Goal: Task Accomplishment & Management: Complete application form

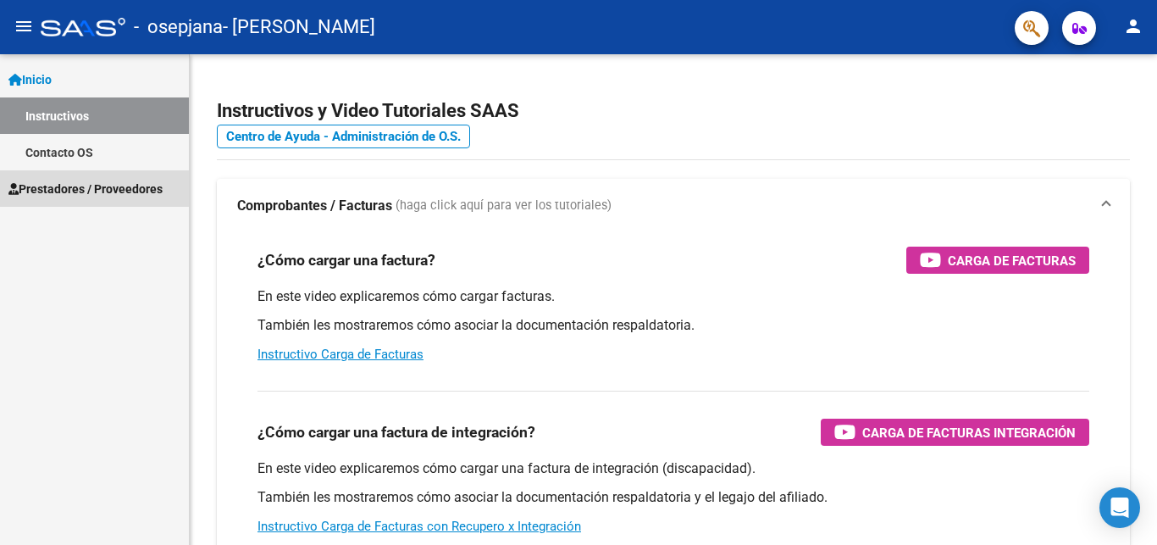
click at [156, 191] on span "Prestadores / Proveedores" at bounding box center [85, 189] width 154 height 19
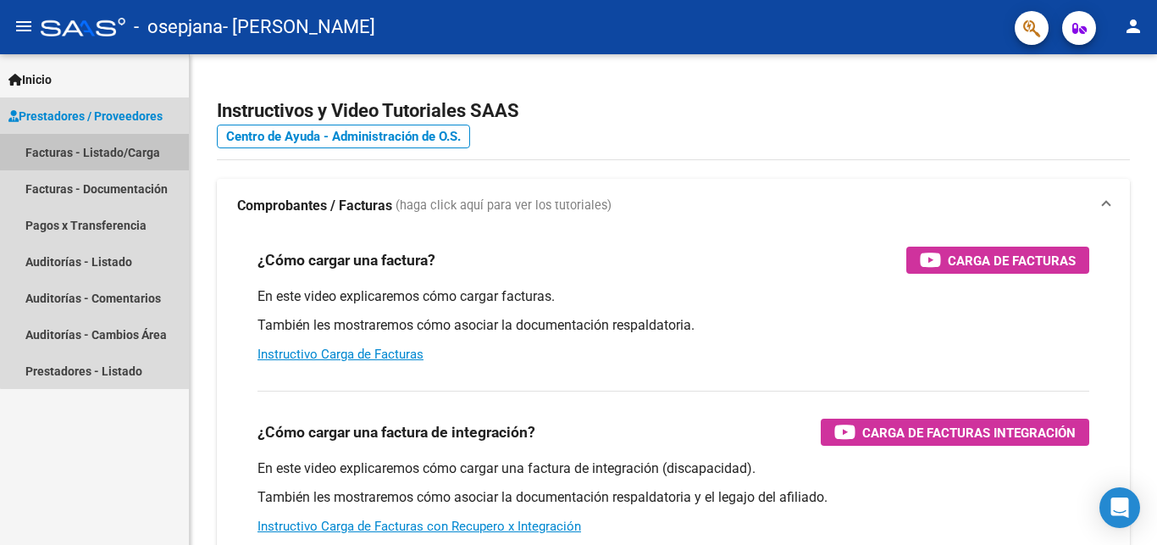
click at [163, 147] on link "Facturas - Listado/Carga" at bounding box center [94, 152] width 189 height 36
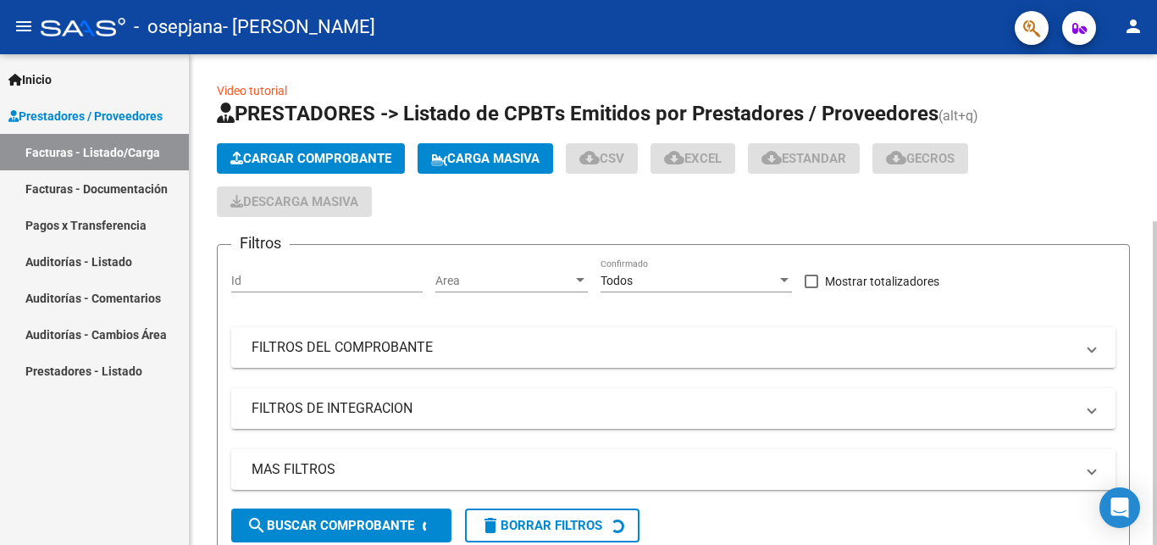
click at [263, 159] on span "Cargar Comprobante" at bounding box center [310, 158] width 161 height 15
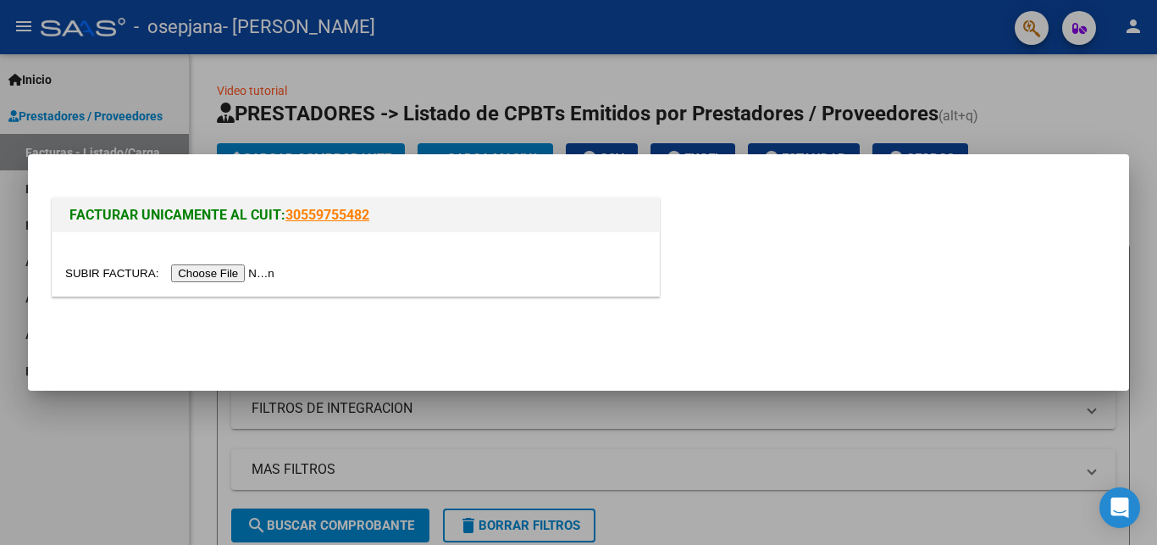
click at [114, 269] on input "file" at bounding box center [172, 273] width 214 height 18
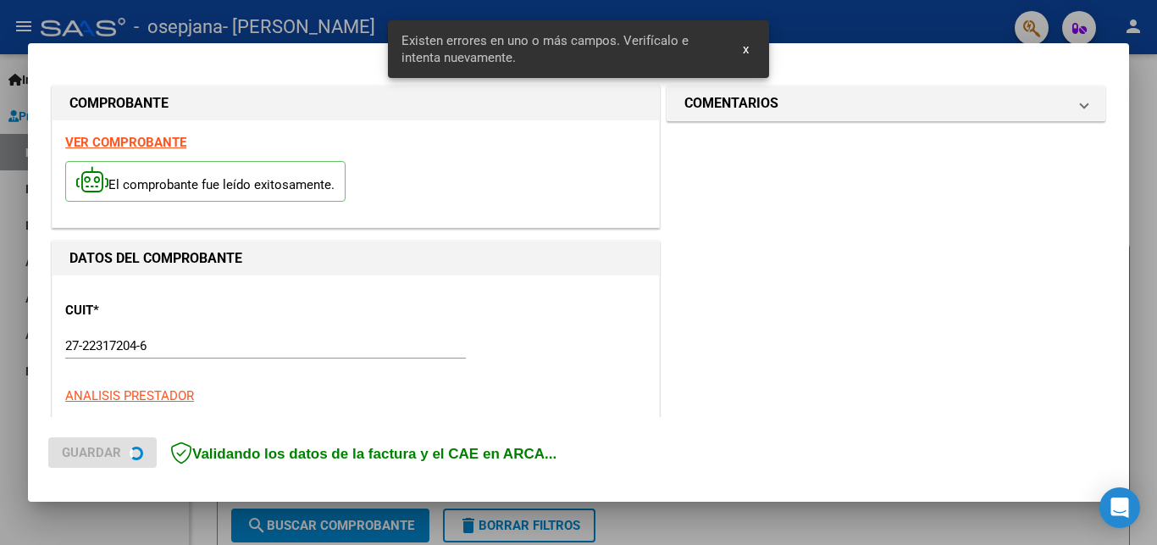
scroll to position [364, 0]
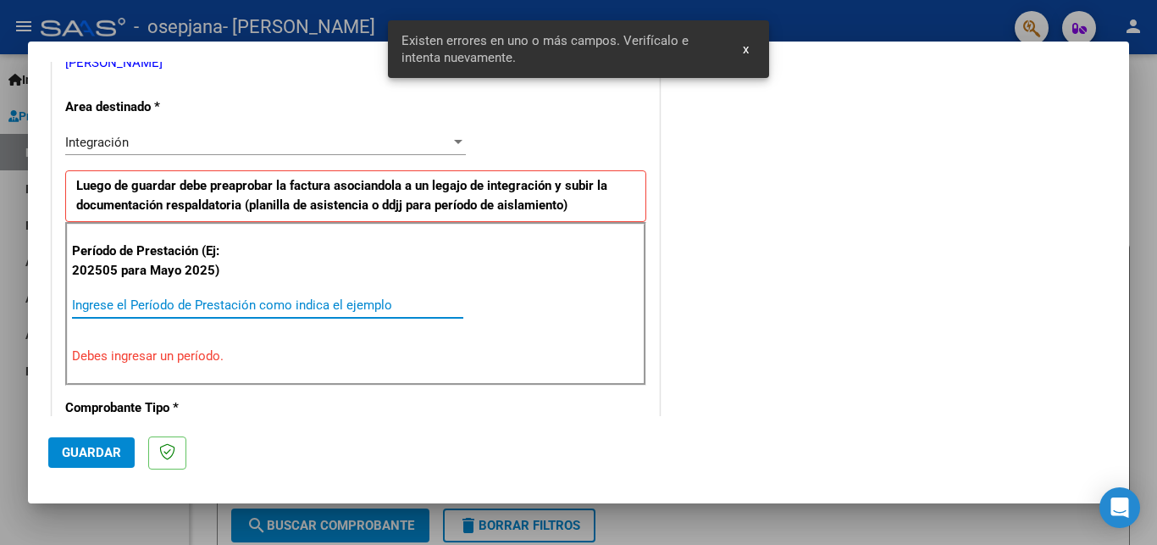
click at [328, 304] on input "Ingrese el Período de Prestación como indica el ejemplo" at bounding box center [267, 304] width 391 height 15
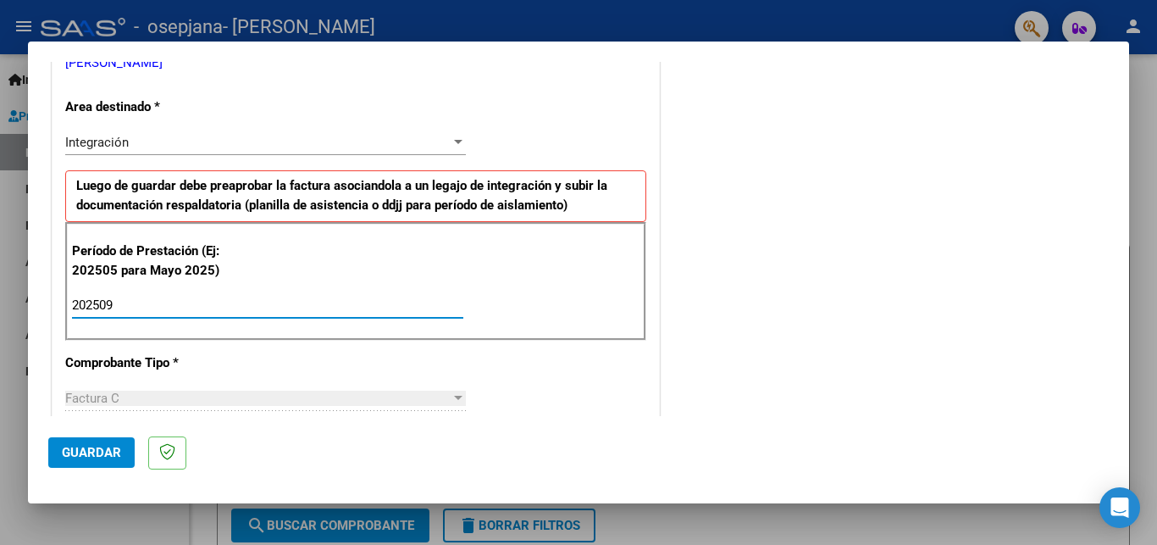
type input "202509"
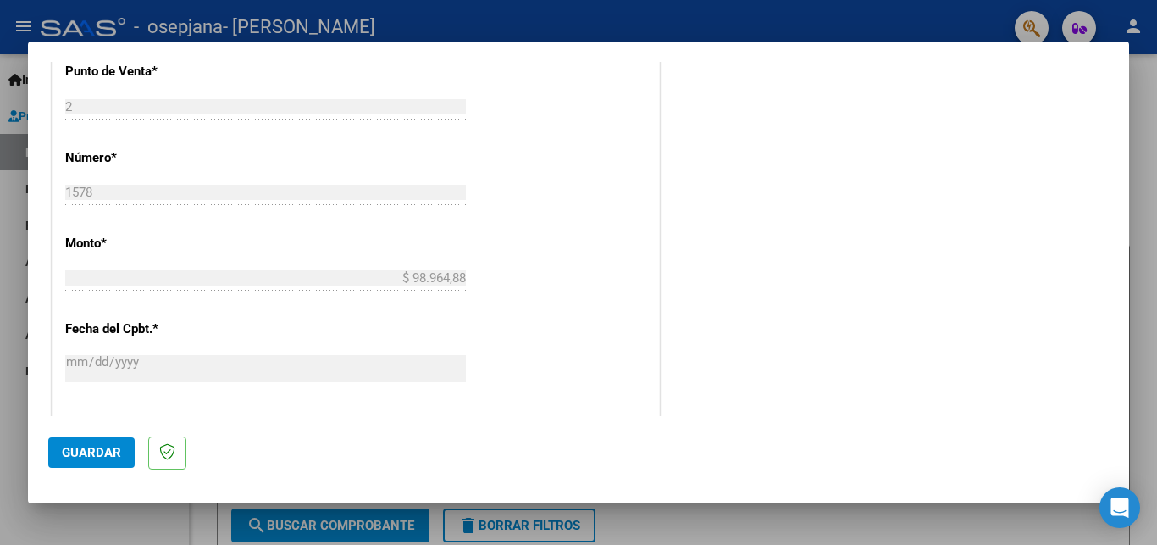
scroll to position [996, 0]
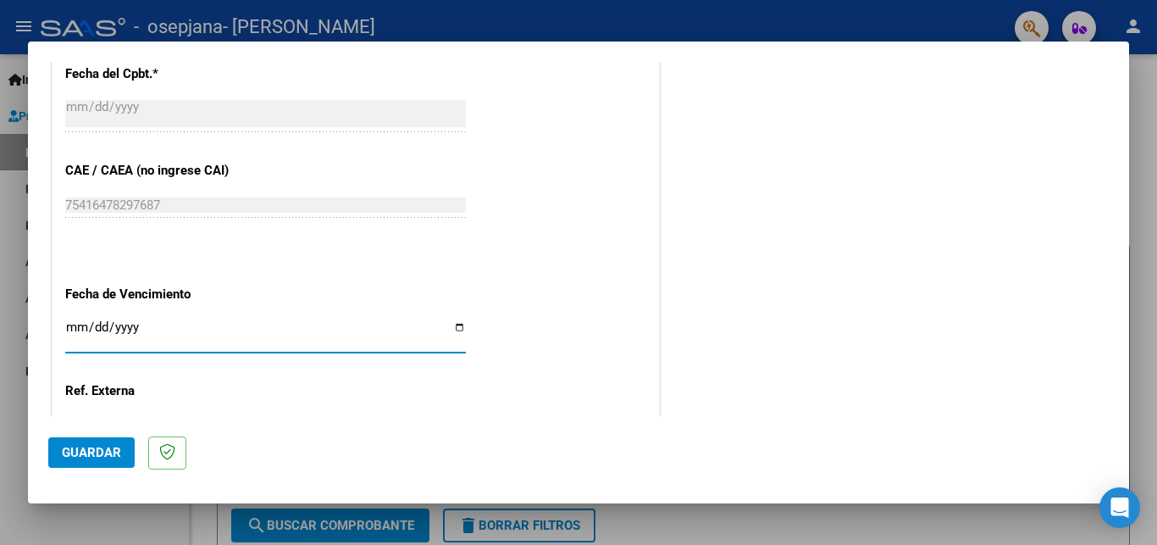
click at [451, 320] on input "Ingresar la fecha" at bounding box center [265, 333] width 401 height 27
type input "[DATE]"
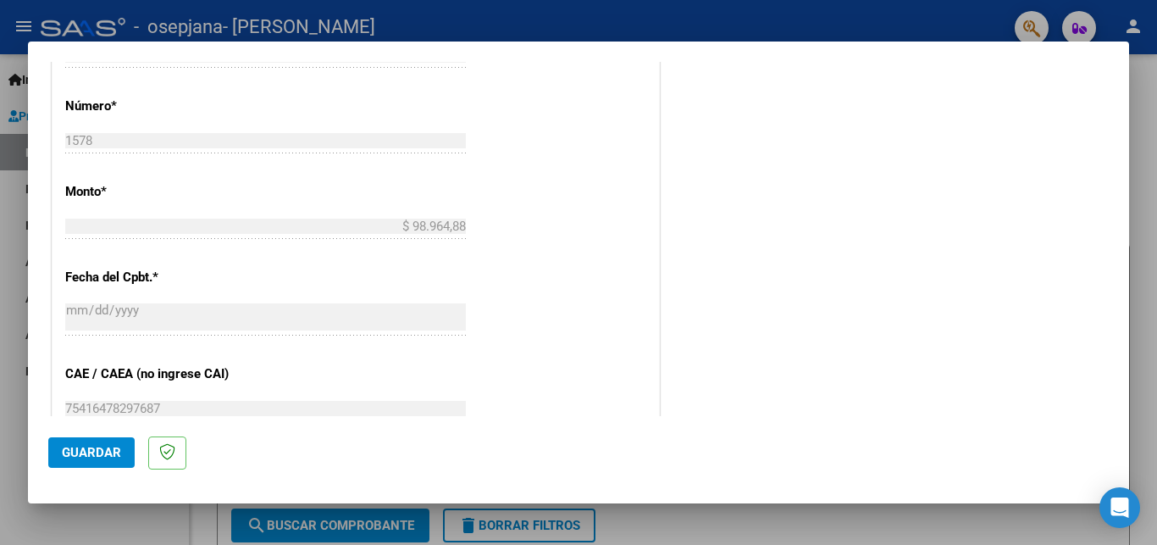
scroll to position [1117, 0]
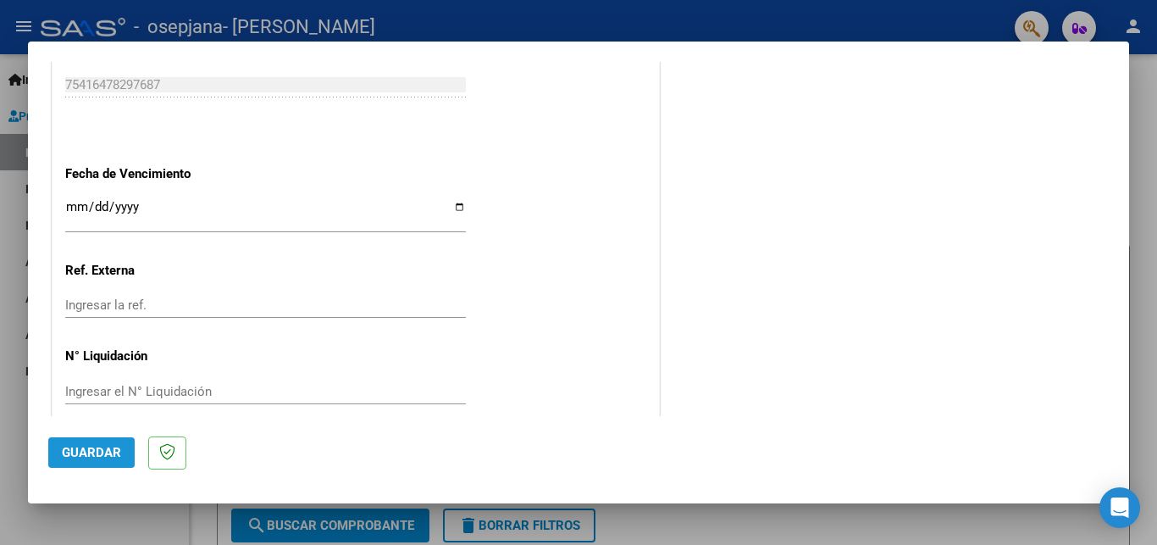
click at [81, 453] on span "Guardar" at bounding box center [91, 452] width 59 height 15
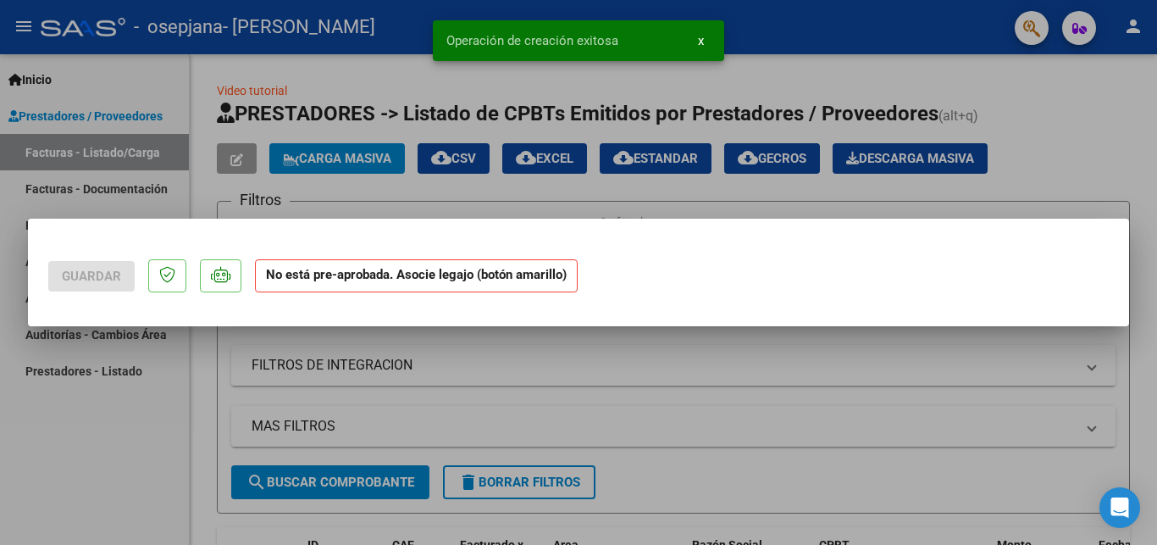
scroll to position [0, 0]
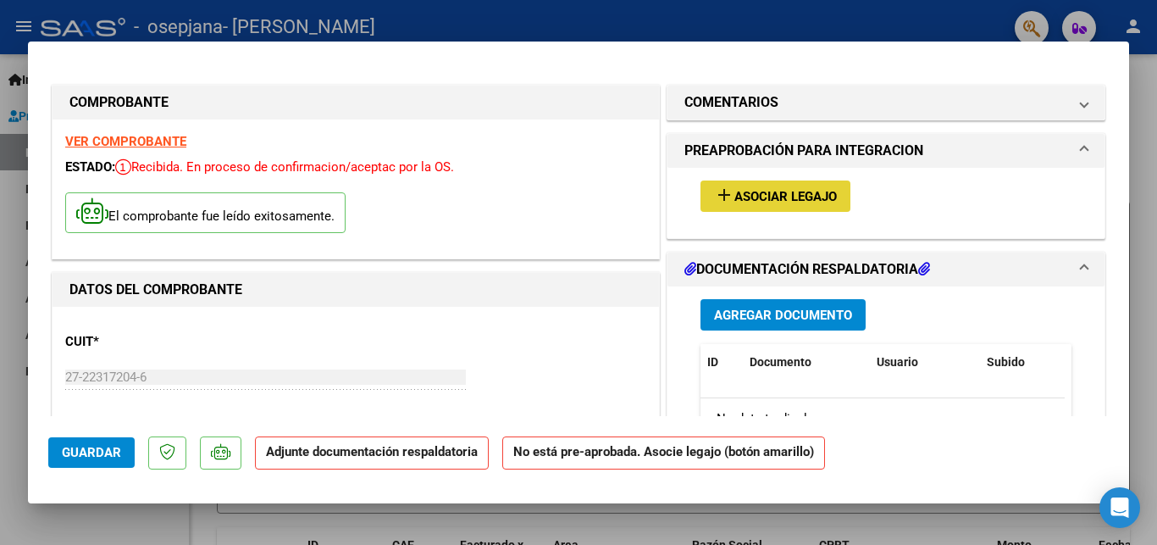
click at [758, 198] on span "Asociar Legajo" at bounding box center [786, 196] width 103 height 15
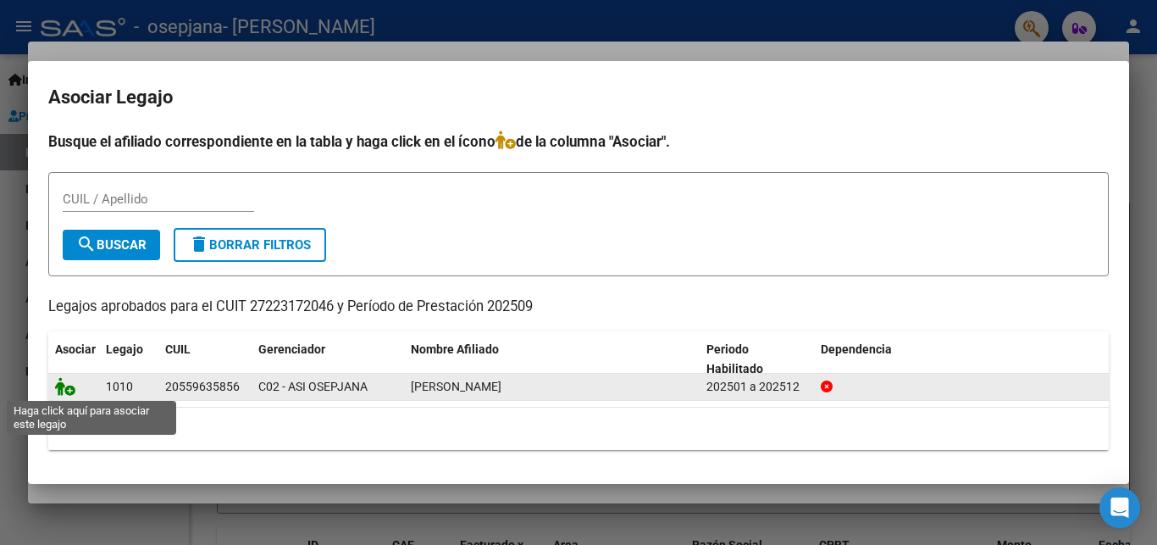
click at [68, 387] on icon at bounding box center [65, 386] width 20 height 19
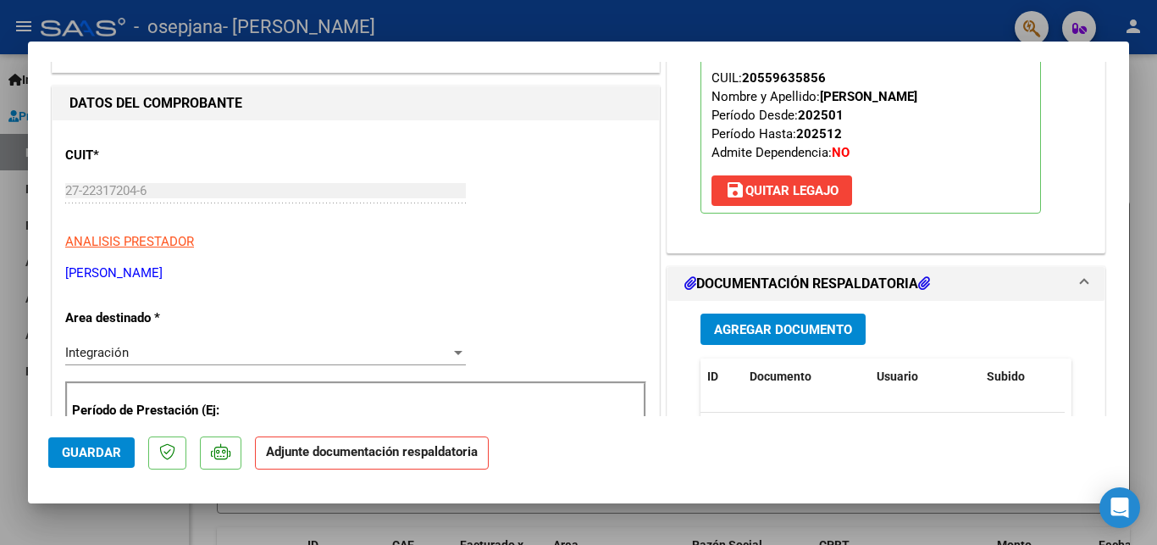
scroll to position [229, 0]
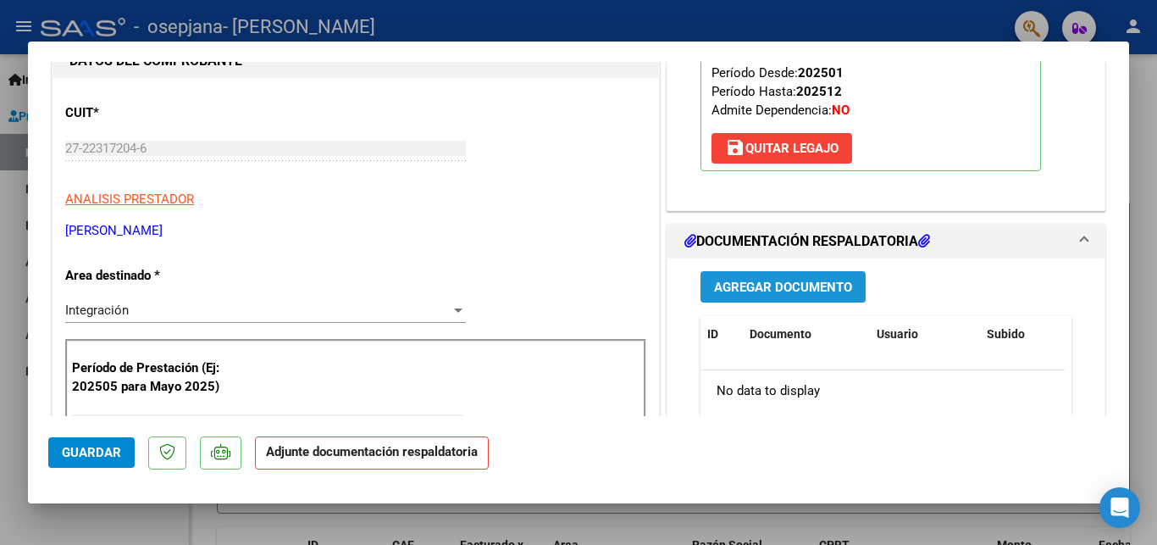
click at [724, 288] on span "Agregar Documento" at bounding box center [783, 287] width 138 height 15
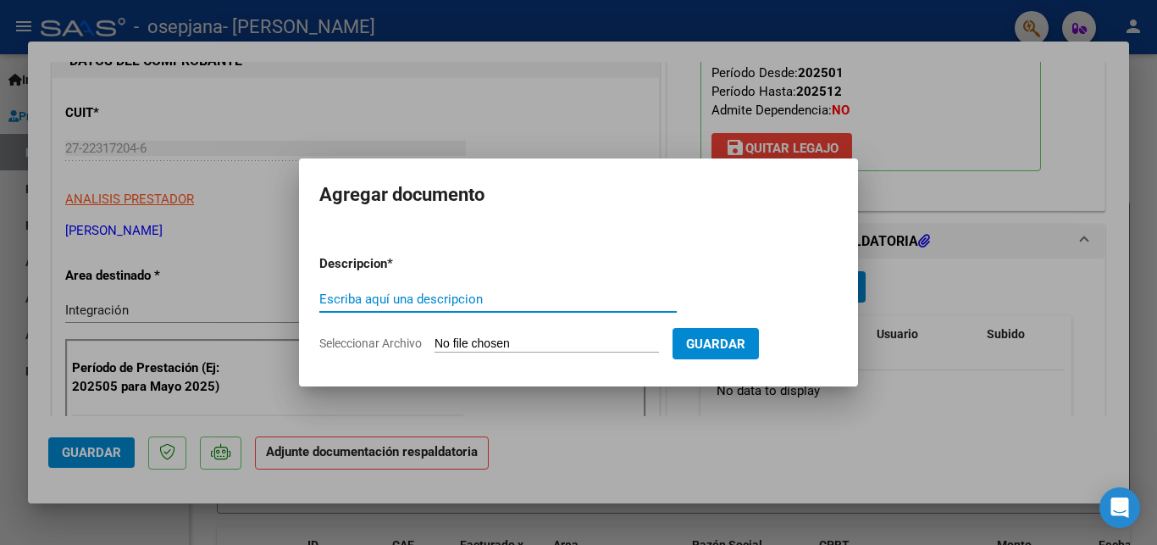
click at [361, 297] on input "Escriba aquí una descripcion" at bounding box center [498, 298] width 358 height 15
type input "cae"
click at [457, 344] on input "Seleccionar Archivo" at bounding box center [547, 344] width 225 height 16
type input "C:\fakepath\Cae fact 00001578.pdf"
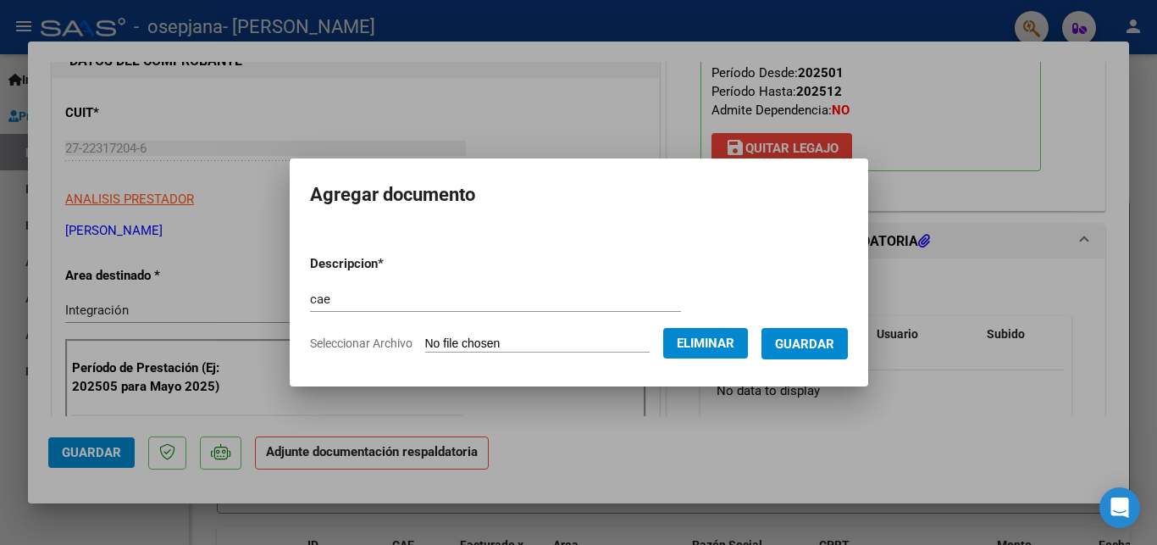
click at [789, 338] on span "Guardar" at bounding box center [804, 343] width 59 height 15
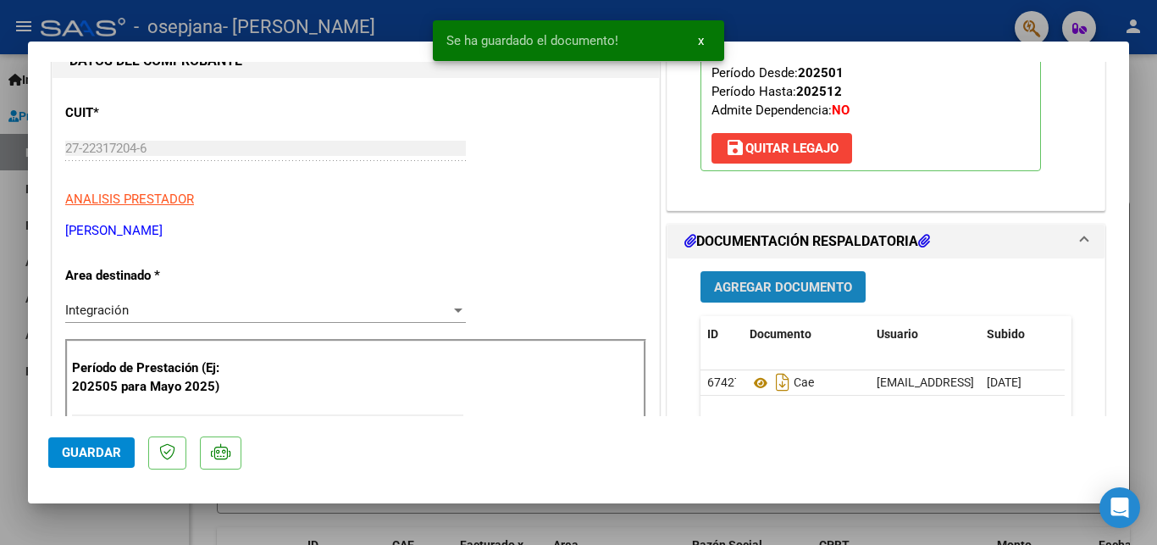
click at [774, 290] on span "Agregar Documento" at bounding box center [783, 287] width 138 height 15
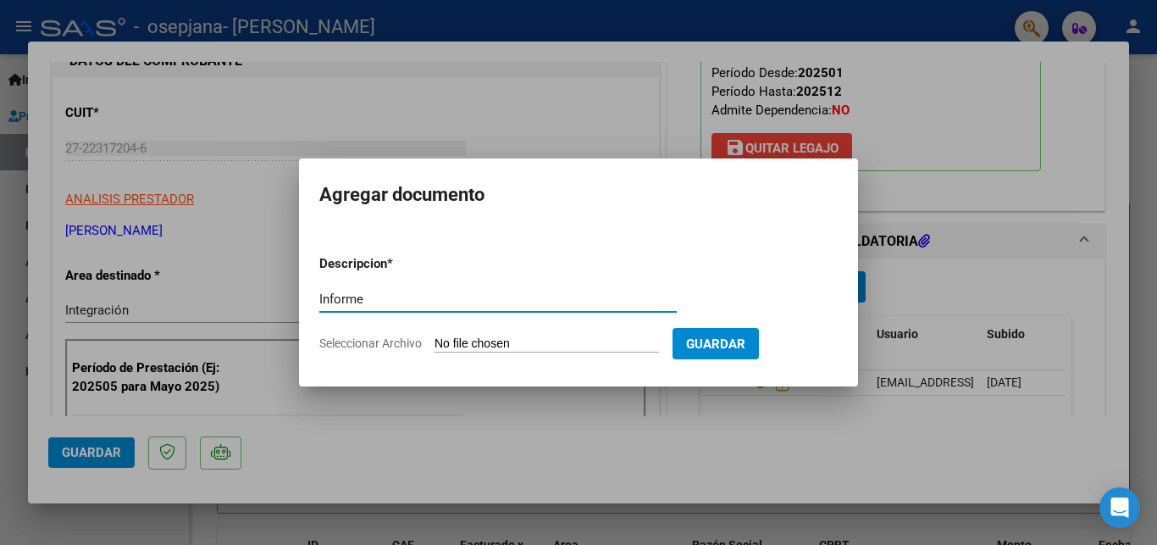
type input "Informe"
click at [453, 346] on input "Seleccionar Archivo" at bounding box center [547, 344] width 225 height 16
type input "C:\fakepath\Informe [PERSON_NAME] [DATE].pdf"
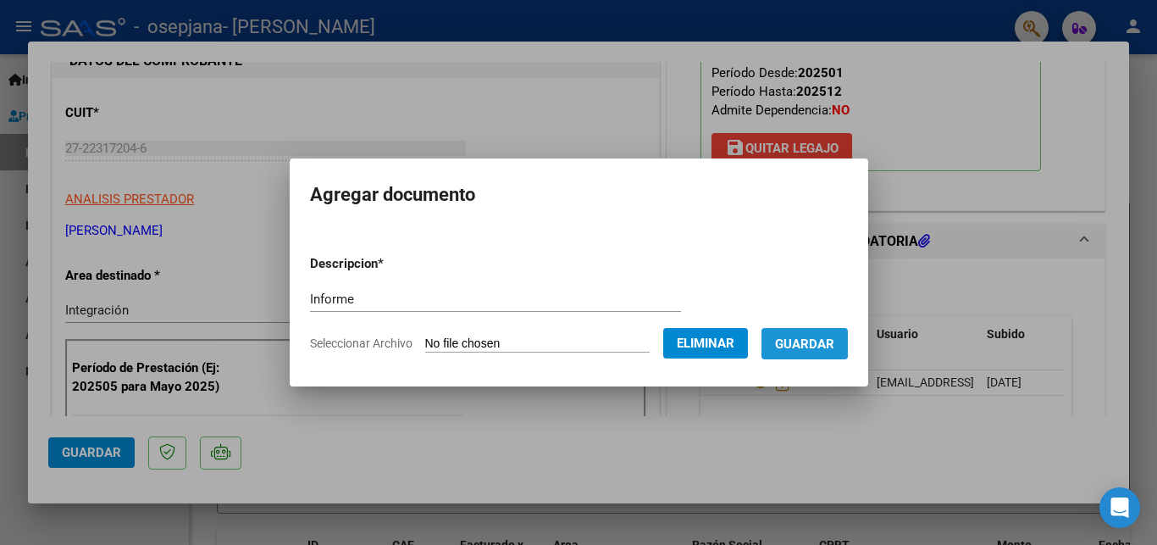
click at [829, 334] on button "Guardar" at bounding box center [805, 343] width 86 height 31
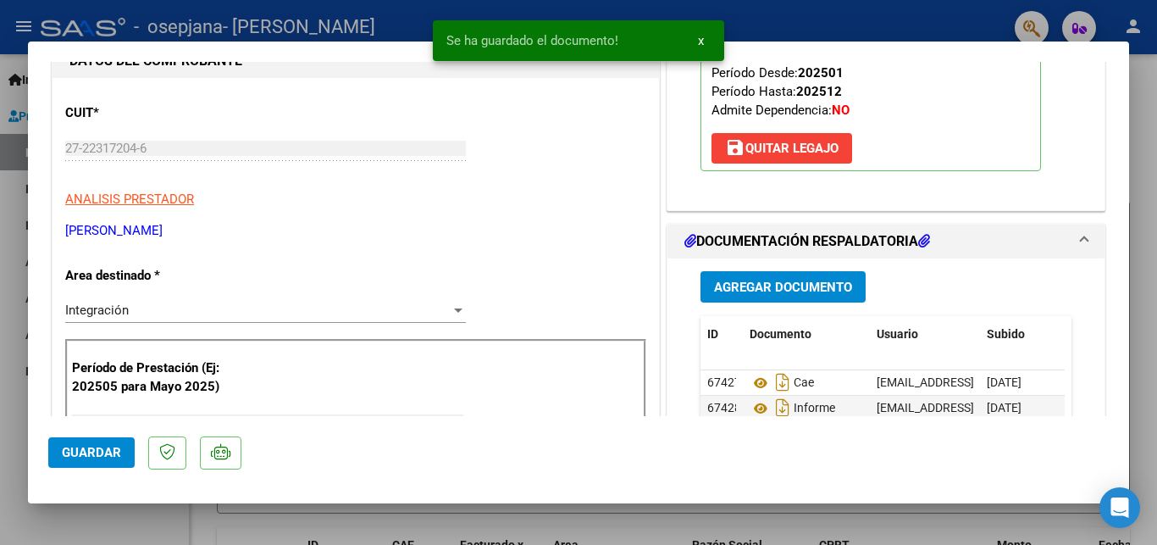
scroll to position [275, 0]
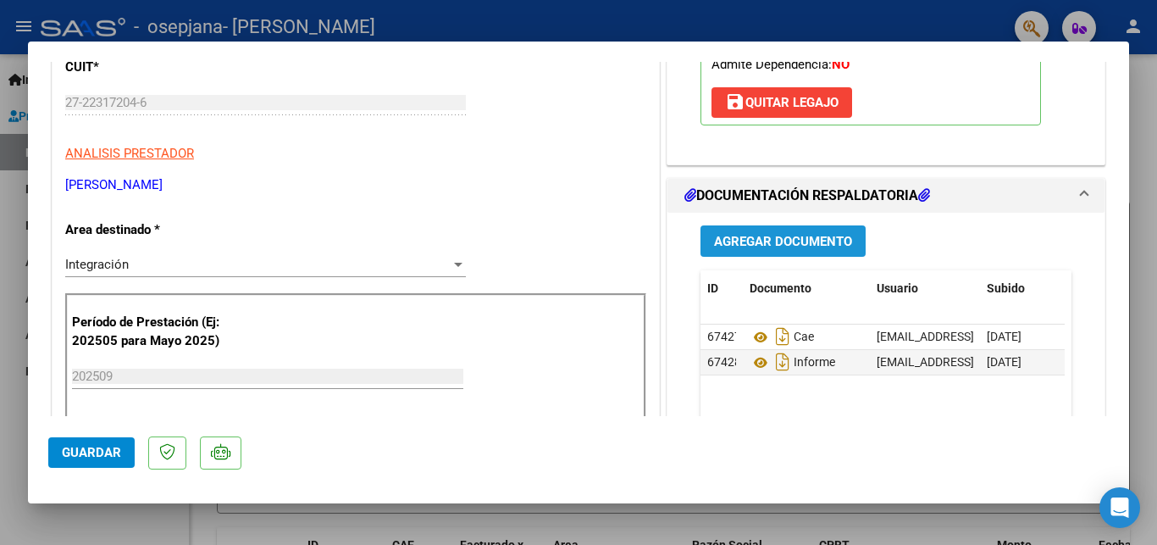
click at [787, 242] on span "Agregar Documento" at bounding box center [783, 241] width 138 height 15
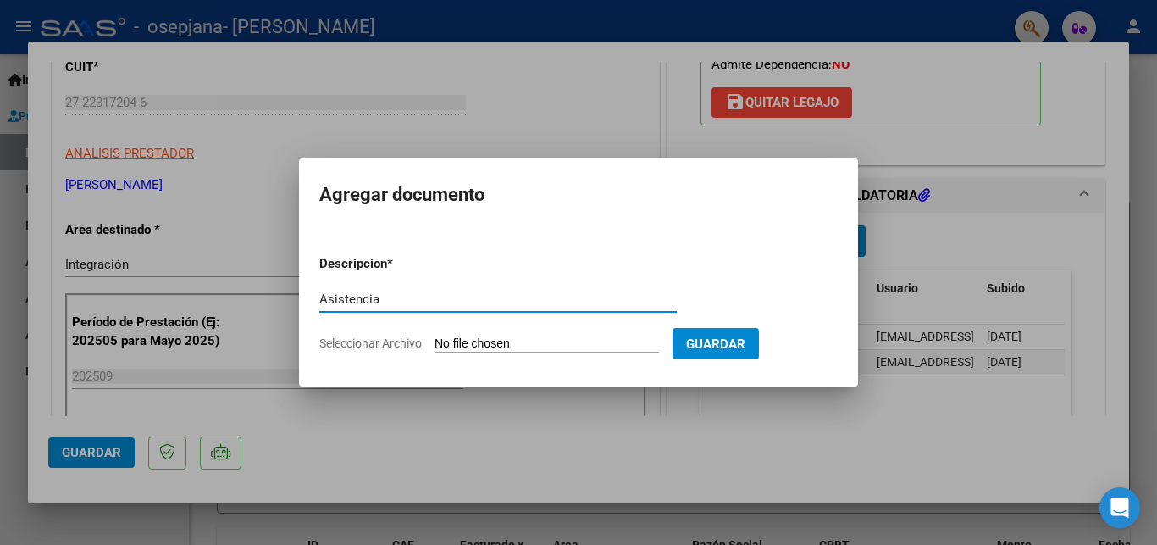
type input "Asistencia"
click at [462, 337] on input "Seleccionar Archivo" at bounding box center [547, 344] width 225 height 16
type input "C:\fakepath\Asistencia [PERSON_NAME] [DATE].pdf"
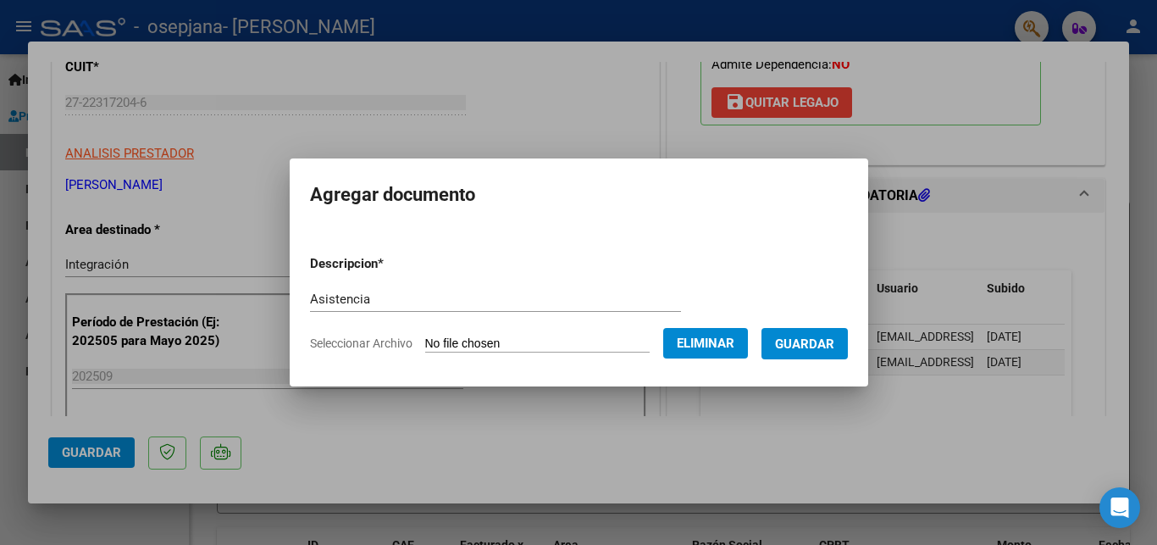
click at [825, 339] on span "Guardar" at bounding box center [804, 343] width 59 height 15
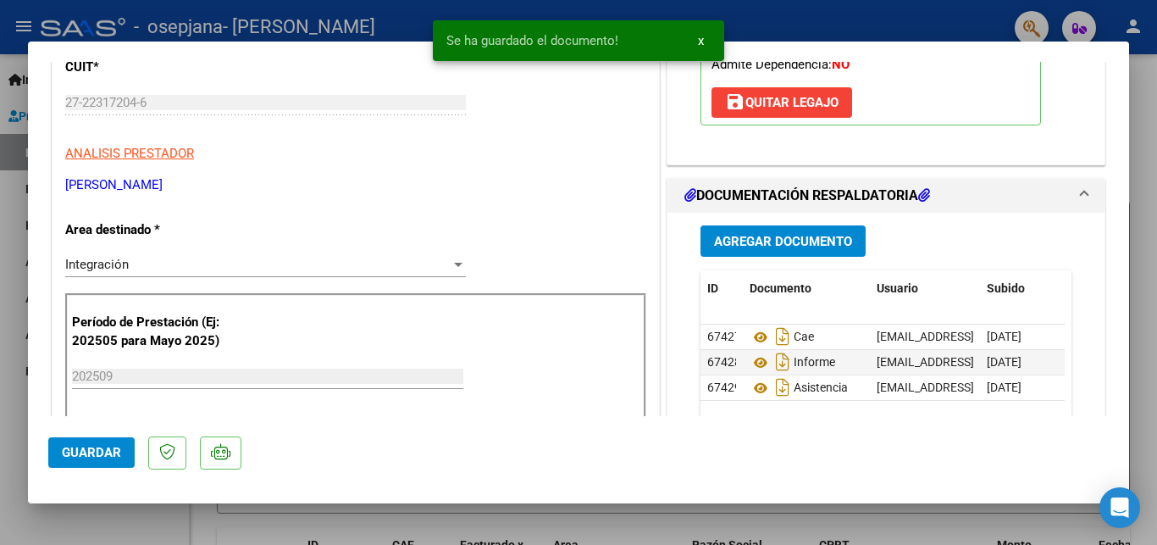
scroll to position [320, 0]
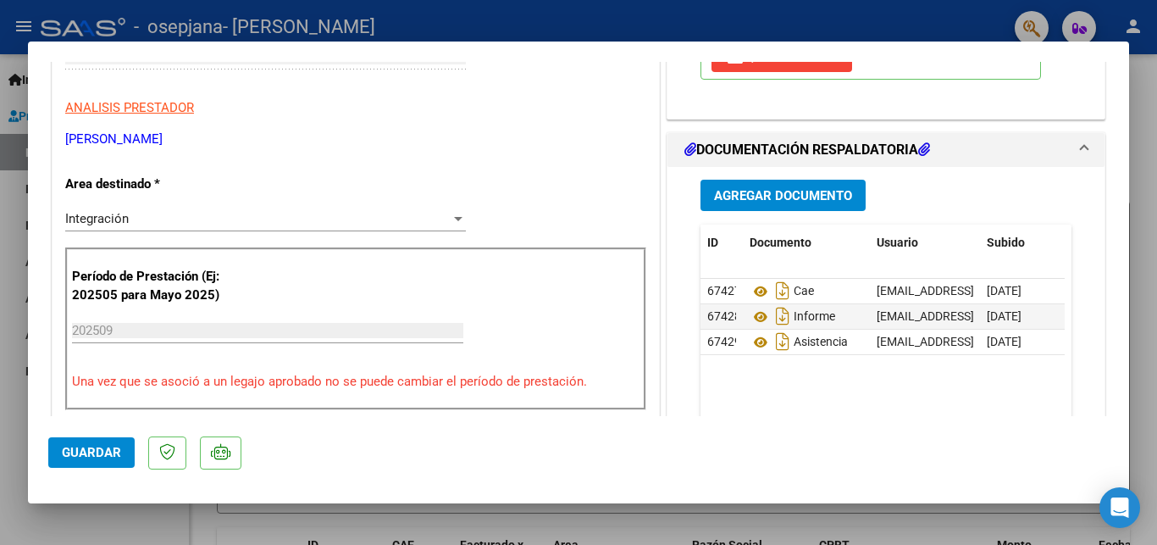
click at [93, 456] on span "Guardar" at bounding box center [91, 452] width 59 height 15
